Goal: Task Accomplishment & Management: Use online tool/utility

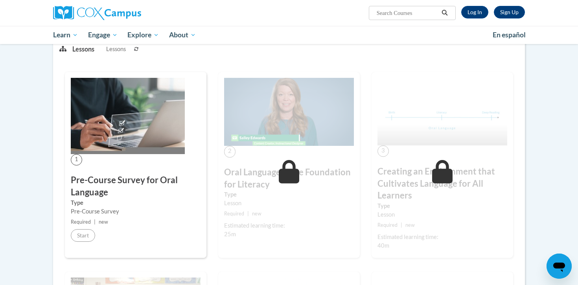
scroll to position [112, 0]
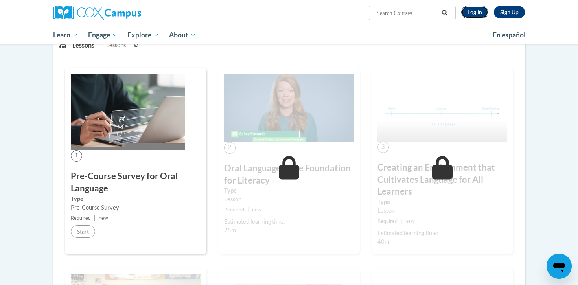
click at [487, 9] on link "Log In" at bounding box center [474, 12] width 27 height 13
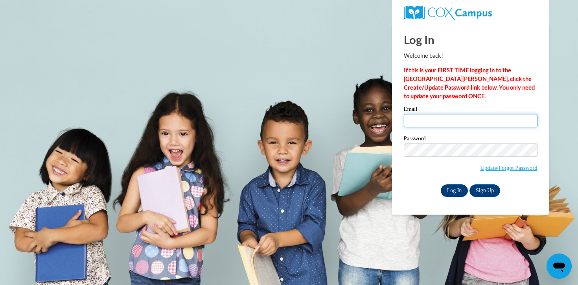
type input "grayt12@vcu.edu"
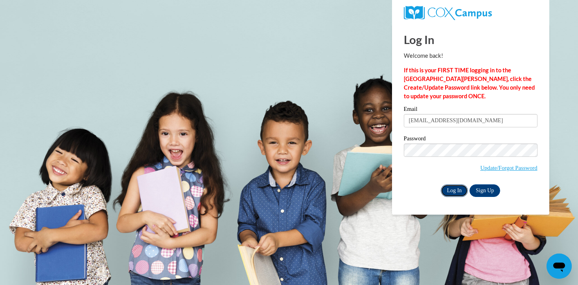
click at [452, 190] on input "Log In" at bounding box center [455, 190] width 28 height 13
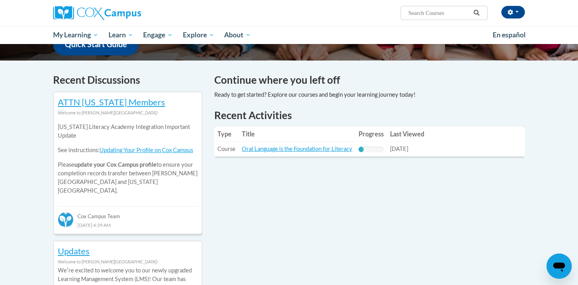
scroll to position [215, 0]
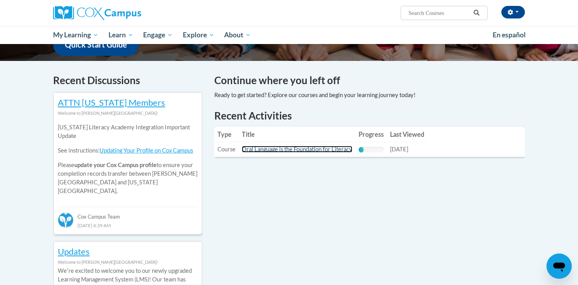
click at [310, 153] on link "Oral Language is the Foundation for Literacy" at bounding box center [297, 149] width 110 height 7
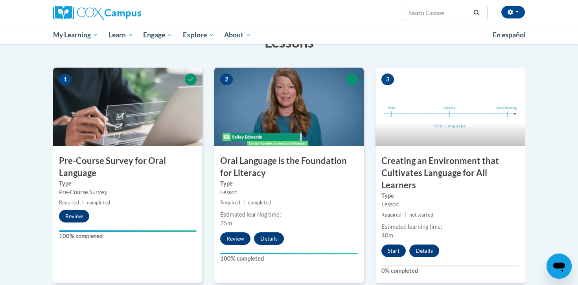
scroll to position [130, 0]
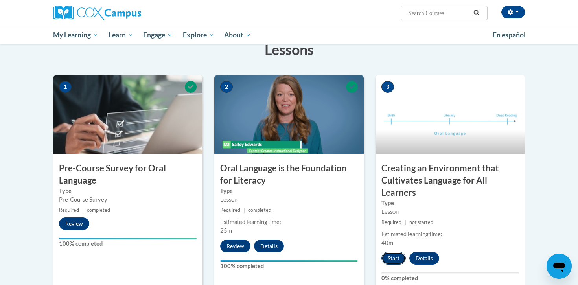
click at [394, 256] on button "Start" at bounding box center [393, 258] width 24 height 13
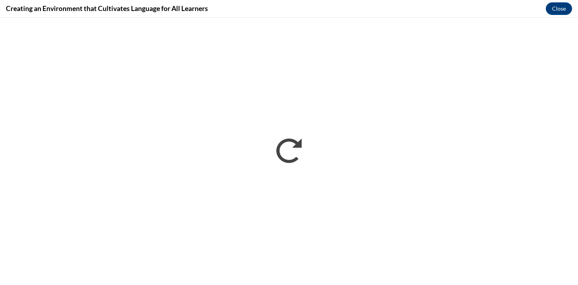
scroll to position [0, 0]
